Goal: Complete application form: Complete application form

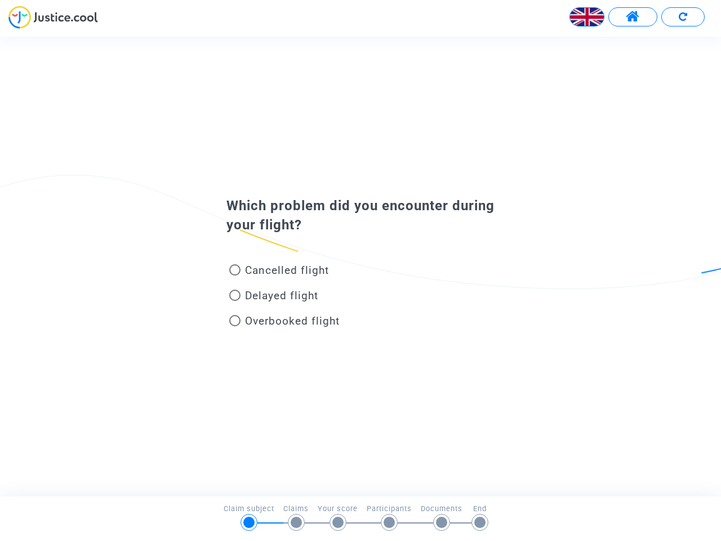
click at [587, 17] on img at bounding box center [587, 17] width 34 height 34
click at [633, 17] on span at bounding box center [633, 17] width 14 height 15
click at [683, 17] on div at bounding box center [360, 21] width 721 height 31
click at [361, 266] on div "Cancelled flight" at bounding box center [342, 272] width 249 height 25
click at [279, 272] on span "Cancelled flight" at bounding box center [287, 270] width 84 height 13
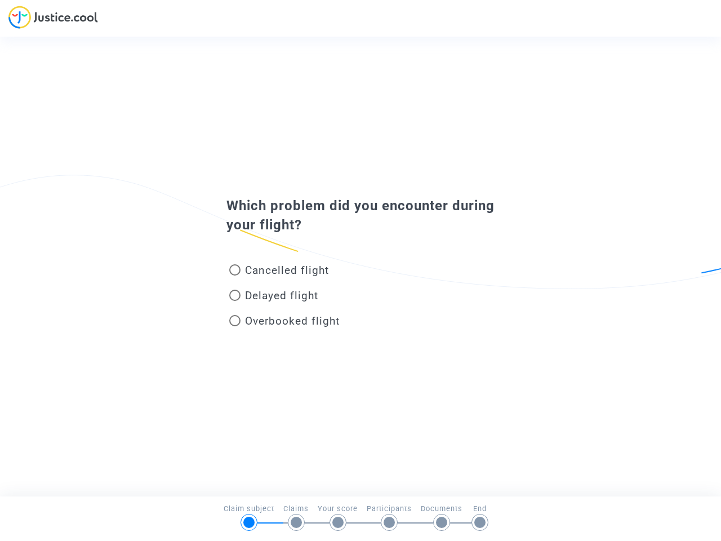
click at [235, 276] on input "Cancelled flight" at bounding box center [234, 276] width 1 height 1
radio input "true"
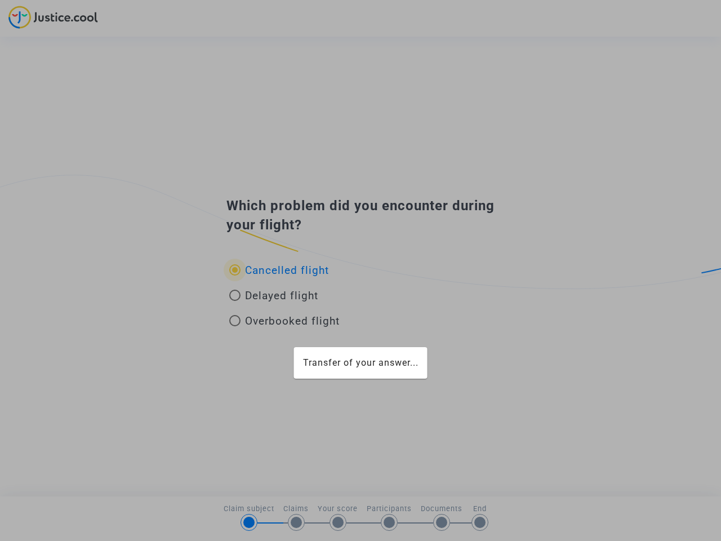
click at [279, 270] on div "Transfer of your answer..." at bounding box center [360, 270] width 721 height 541
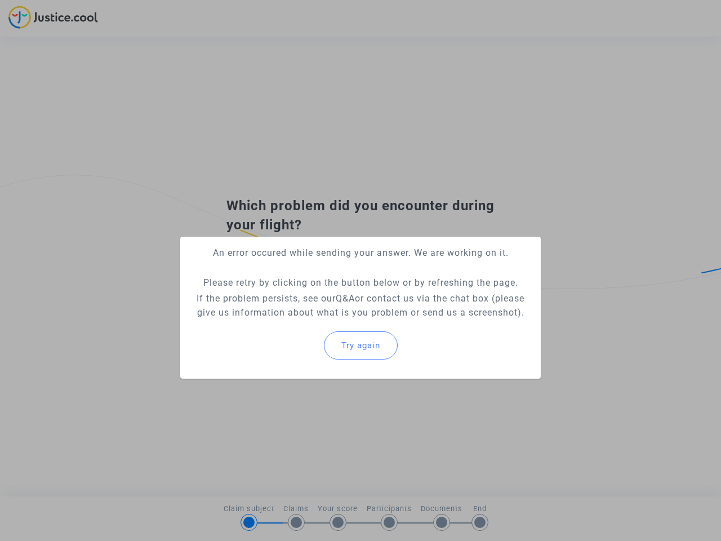
click at [274, 298] on p "If the problem persists, see our Q&A or contact us via the chat box (please giv…" at bounding box center [360, 305] width 343 height 28
click at [274, 295] on p "If the problem persists, see our Q&A or contact us via the chat box (please giv…" at bounding box center [360, 305] width 343 height 28
click at [285, 323] on div "Try again" at bounding box center [360, 345] width 343 height 48
click at [285, 321] on mat-card "An error occured while sending your answer. We are working on it. Please retry …" at bounding box center [360, 308] width 361 height 142
